Goal: Task Accomplishment & Management: Manage account settings

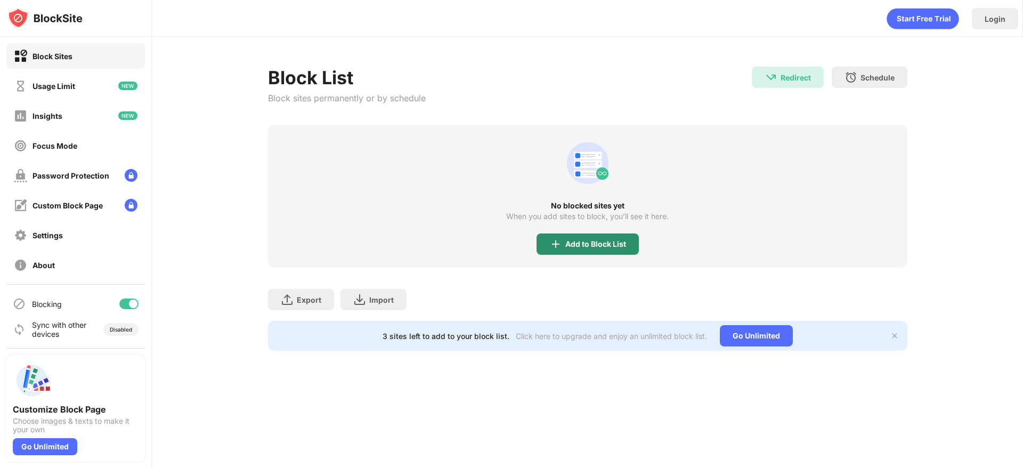
click at [563, 244] on div "Add to Block List" at bounding box center [587, 243] width 102 height 21
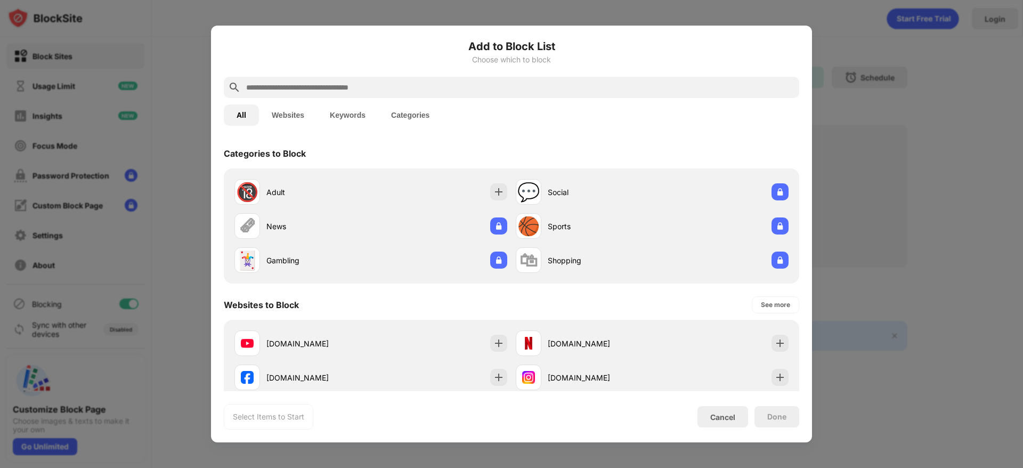
click at [438, 85] on input "text" at bounding box center [520, 87] width 550 height 13
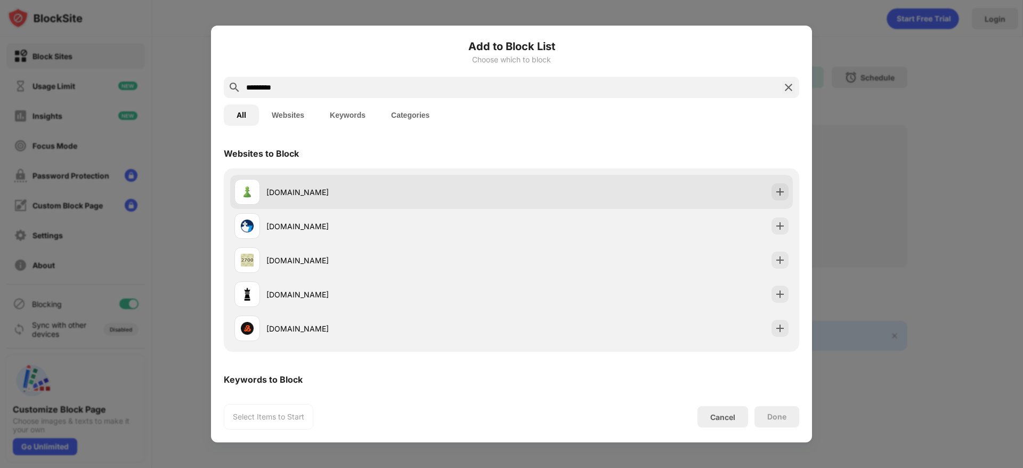
type input "*********"
click at [407, 193] on div "[DOMAIN_NAME]" at bounding box center [388, 191] width 245 height 11
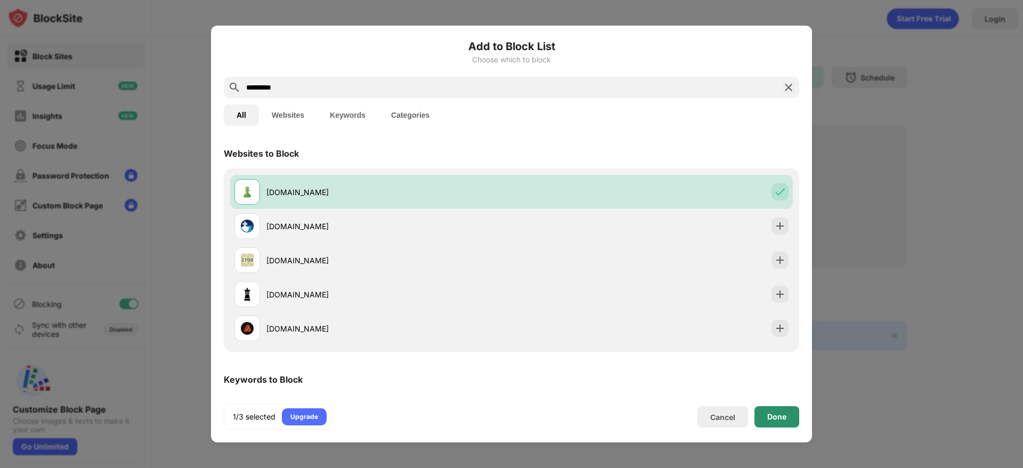
click at [778, 416] on div "Done" at bounding box center [776, 416] width 19 height 9
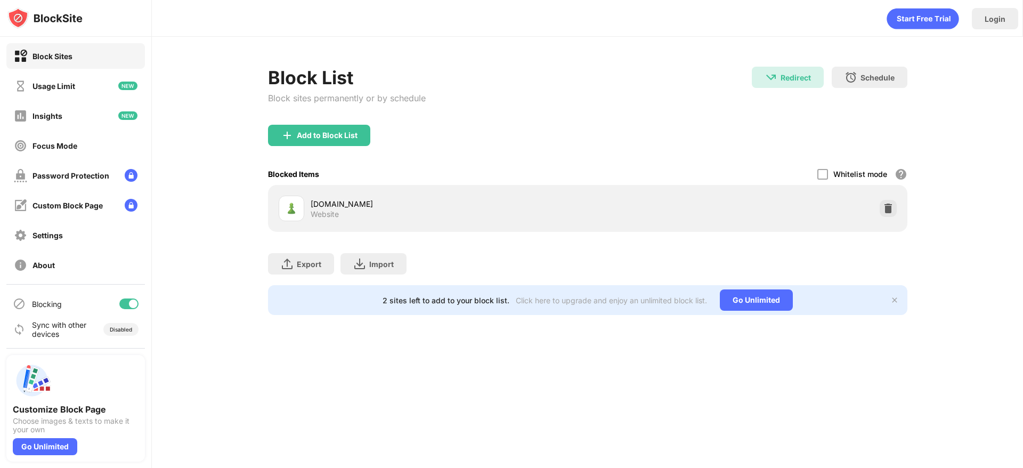
click at [496, 126] on div "Add to Block List" at bounding box center [587, 144] width 639 height 38
click at [111, 145] on div "Focus Mode" at bounding box center [75, 146] width 138 height 26
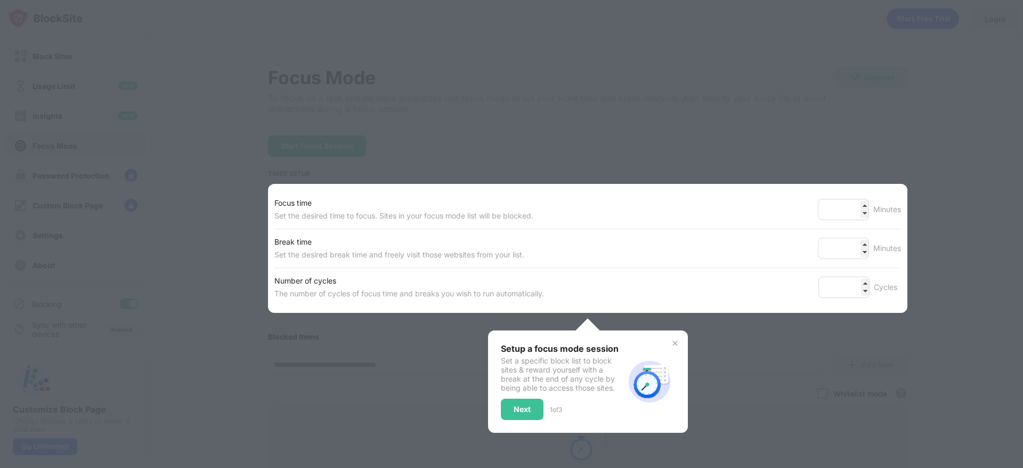
click at [672, 341] on img at bounding box center [675, 343] width 9 height 9
